Goal: Use online tool/utility: Utilize a website feature to perform a specific function

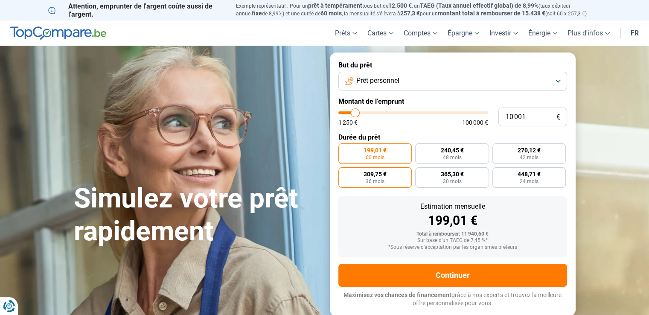
click at [381, 179] on span "36 mois" at bounding box center [375, 181] width 19 height 5
click at [344, 173] on input "309,75 € 36 mois" at bounding box center [341, 170] width 6 height 6
radio input "true"
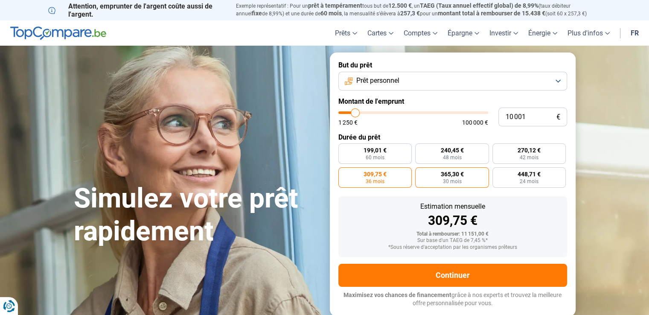
click at [428, 171] on label "365,30 € 30 mois" at bounding box center [452, 177] width 74 height 20
click at [421, 171] on input "365,30 € 30 mois" at bounding box center [418, 170] width 6 height 6
radio input "true"
click at [512, 170] on label "448,71 € 24 mois" at bounding box center [529, 177] width 74 height 20
click at [498, 170] on input "448,71 € 24 mois" at bounding box center [495, 170] width 6 height 6
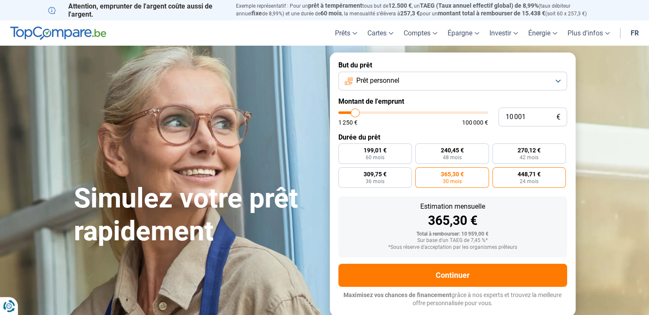
radio input "true"
